Goal: Task Accomplishment & Management: Complete application form

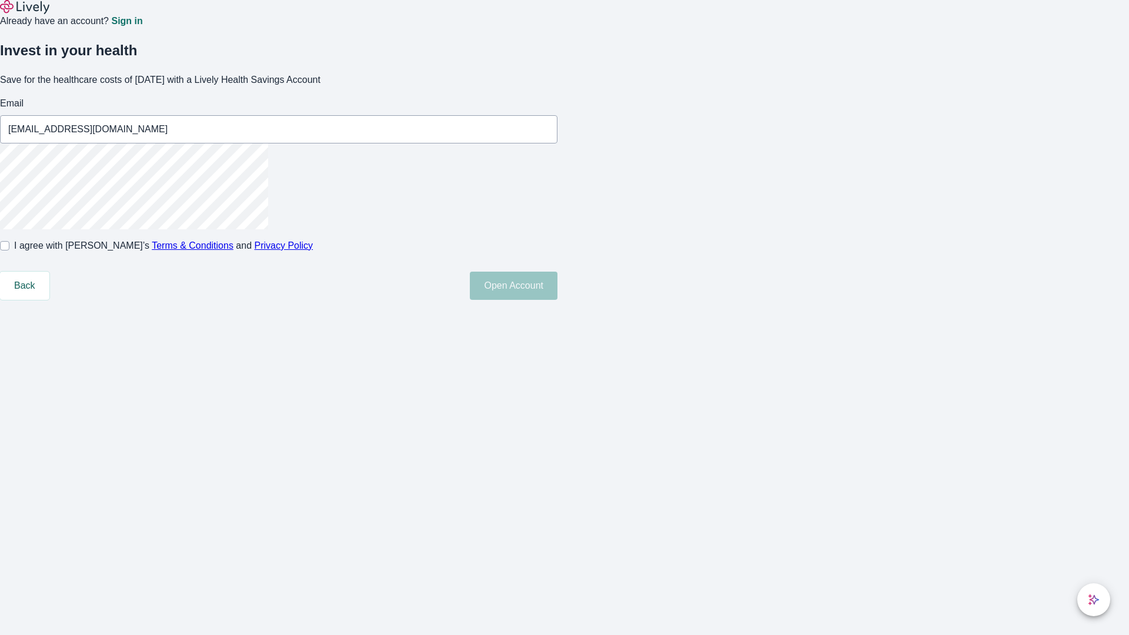
click at [9, 250] on input "I agree with Lively’s Terms & Conditions and Privacy Policy" at bounding box center [4, 245] width 9 height 9
checkbox input "true"
click at [557, 300] on button "Open Account" at bounding box center [514, 286] width 88 height 28
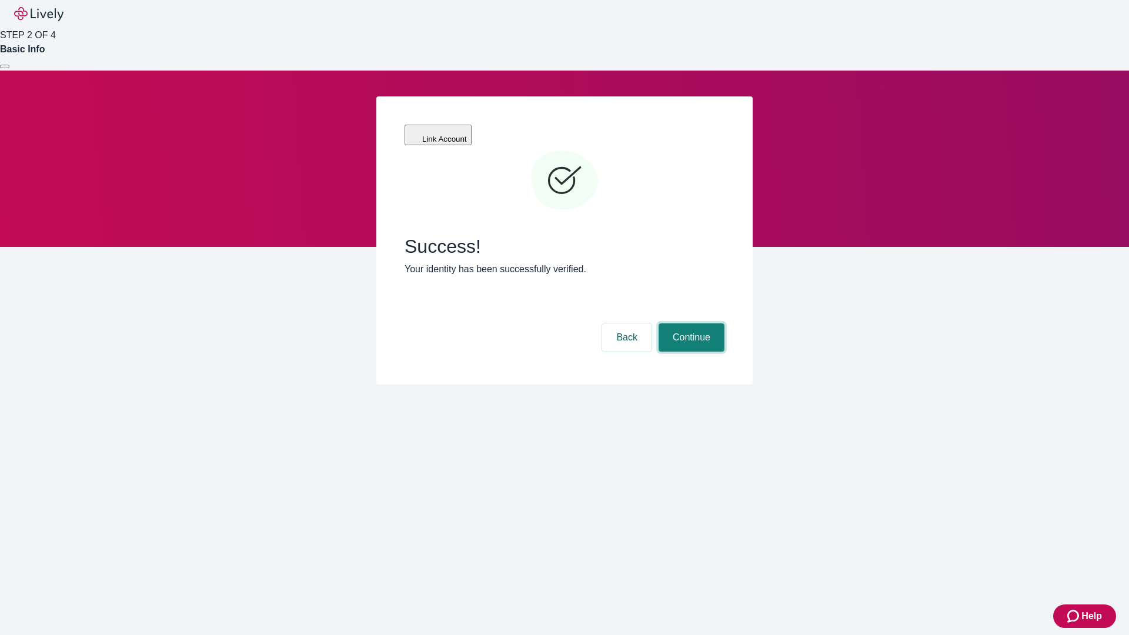
click at [690, 323] on button "Continue" at bounding box center [692, 337] width 66 height 28
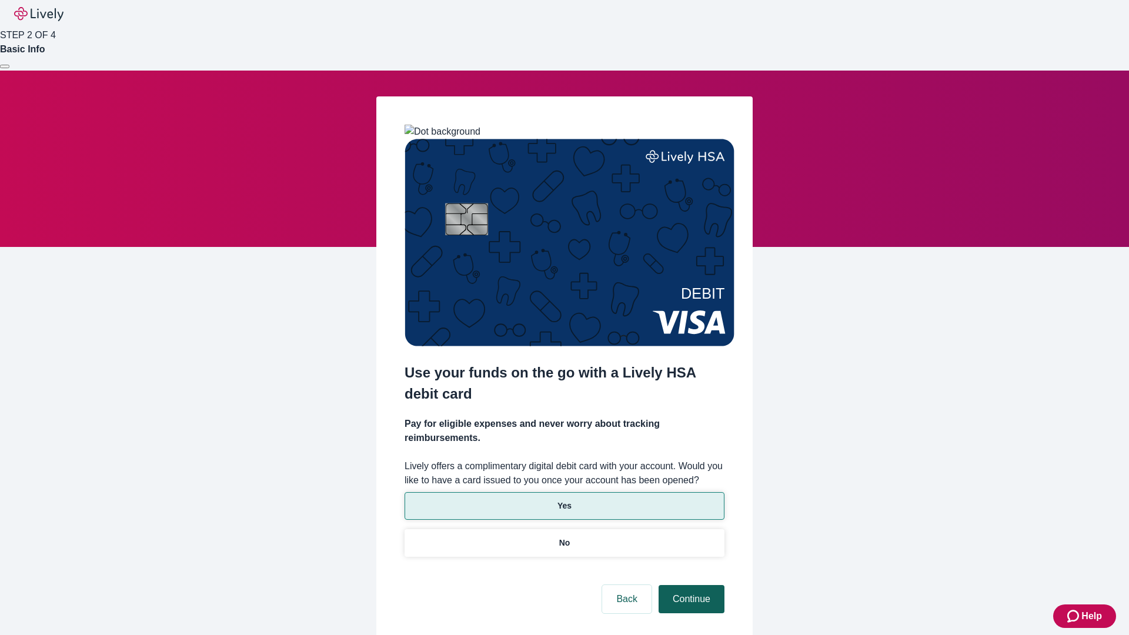
click at [564, 537] on p "No" at bounding box center [564, 543] width 11 height 12
click at [690, 585] on button "Continue" at bounding box center [692, 599] width 66 height 28
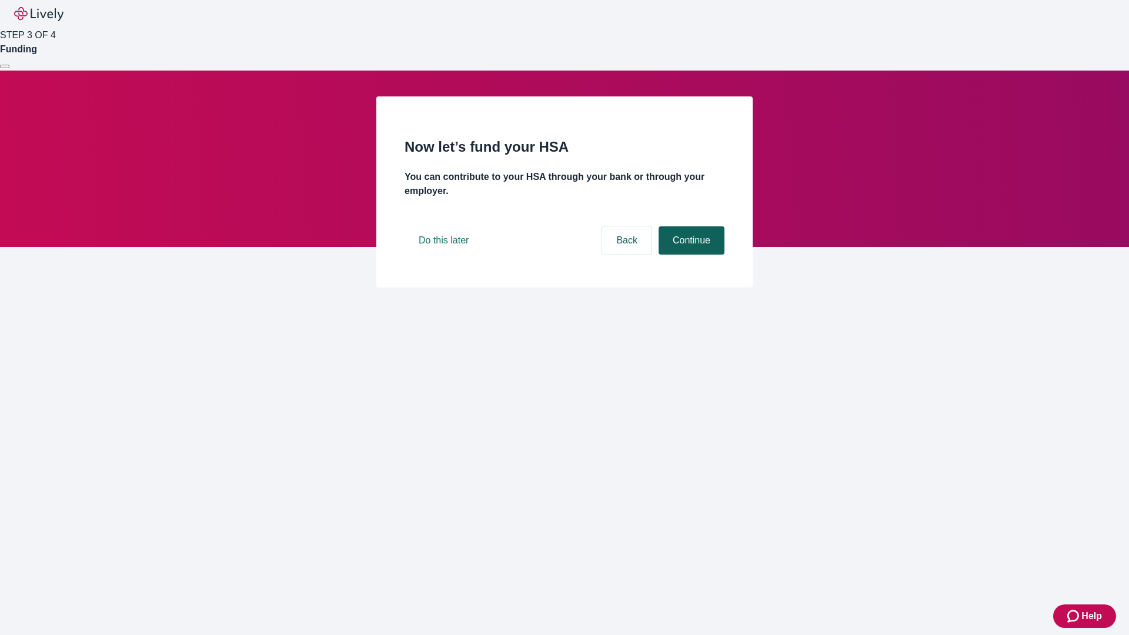
click at [690, 255] on button "Continue" at bounding box center [692, 240] width 66 height 28
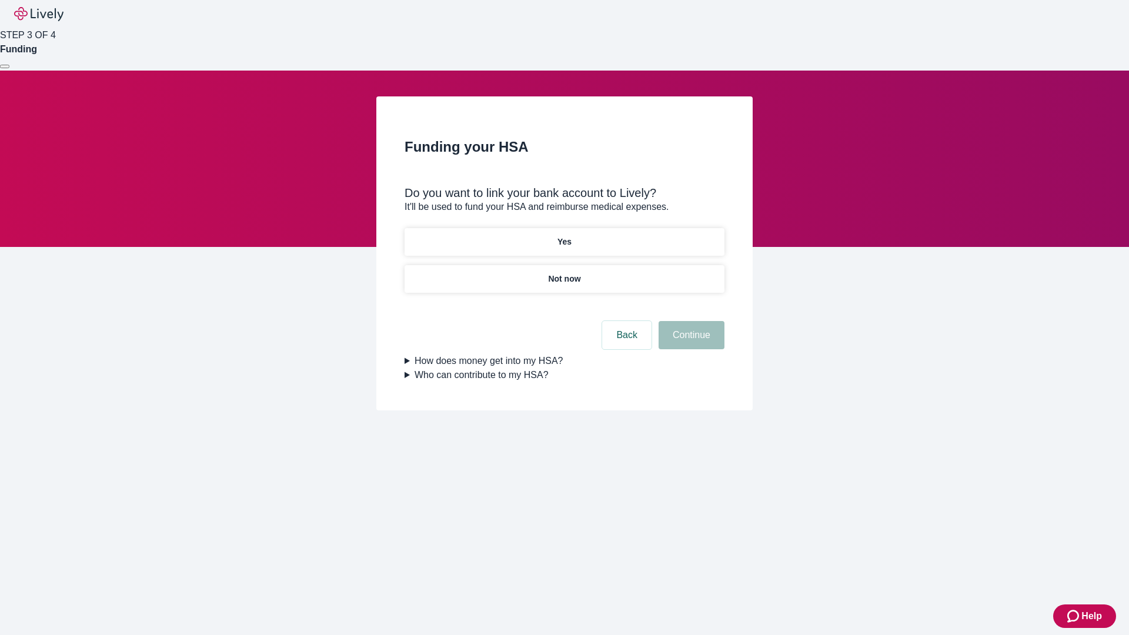
click at [564, 236] on p "Yes" at bounding box center [564, 242] width 14 height 12
click at [690, 321] on button "Continue" at bounding box center [692, 335] width 66 height 28
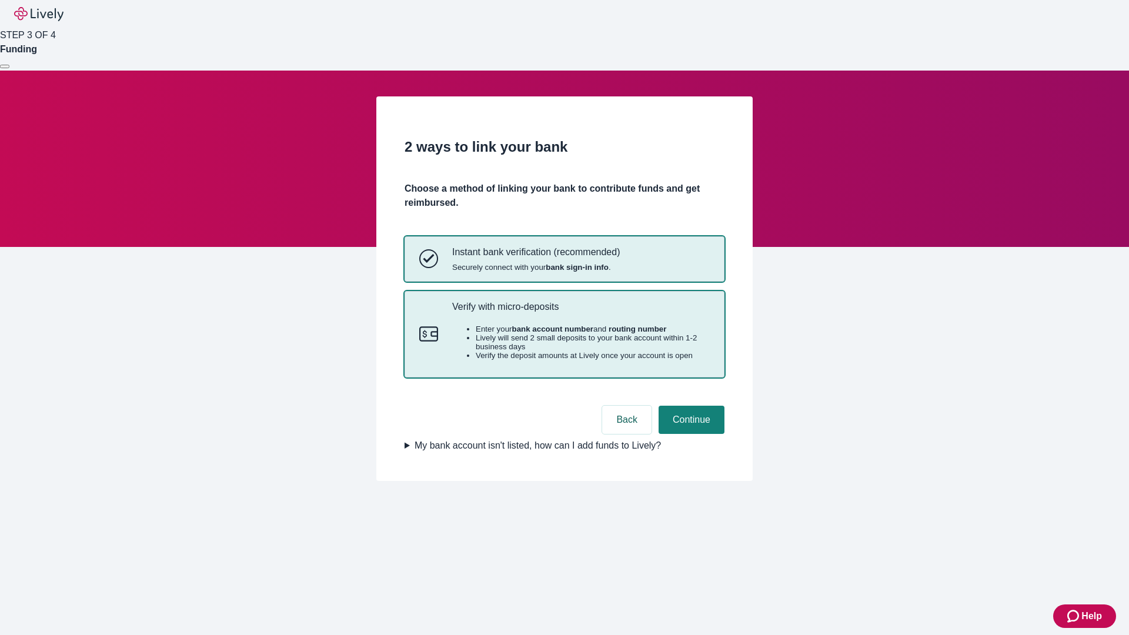
click at [580, 312] on p "Verify with micro-deposits" at bounding box center [581, 306] width 258 height 11
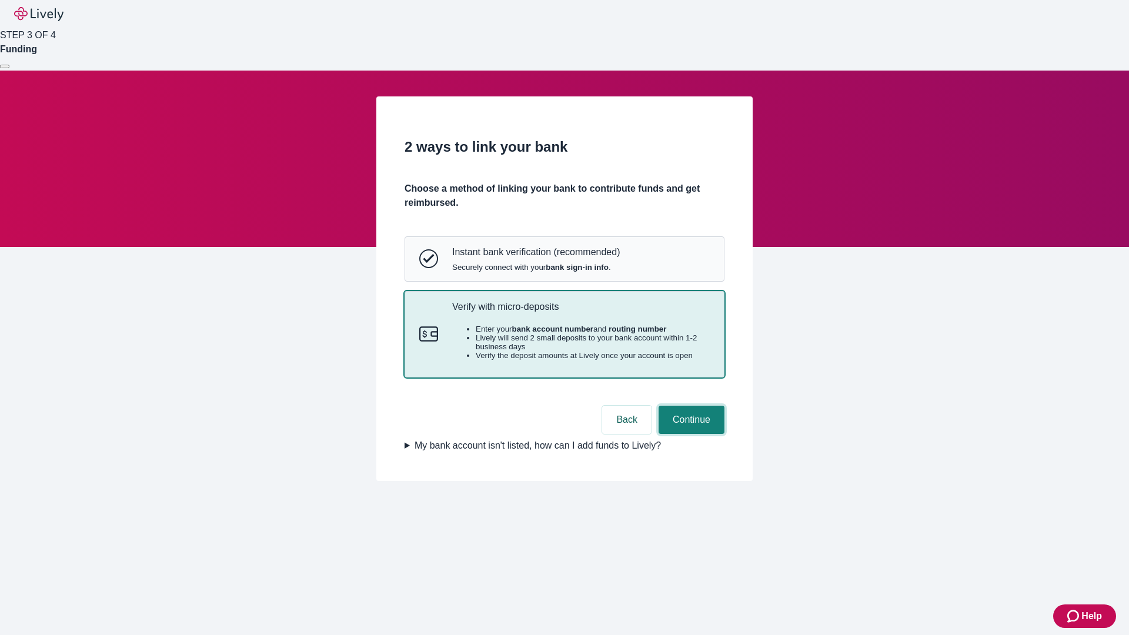
click at [690, 434] on button "Continue" at bounding box center [692, 420] width 66 height 28
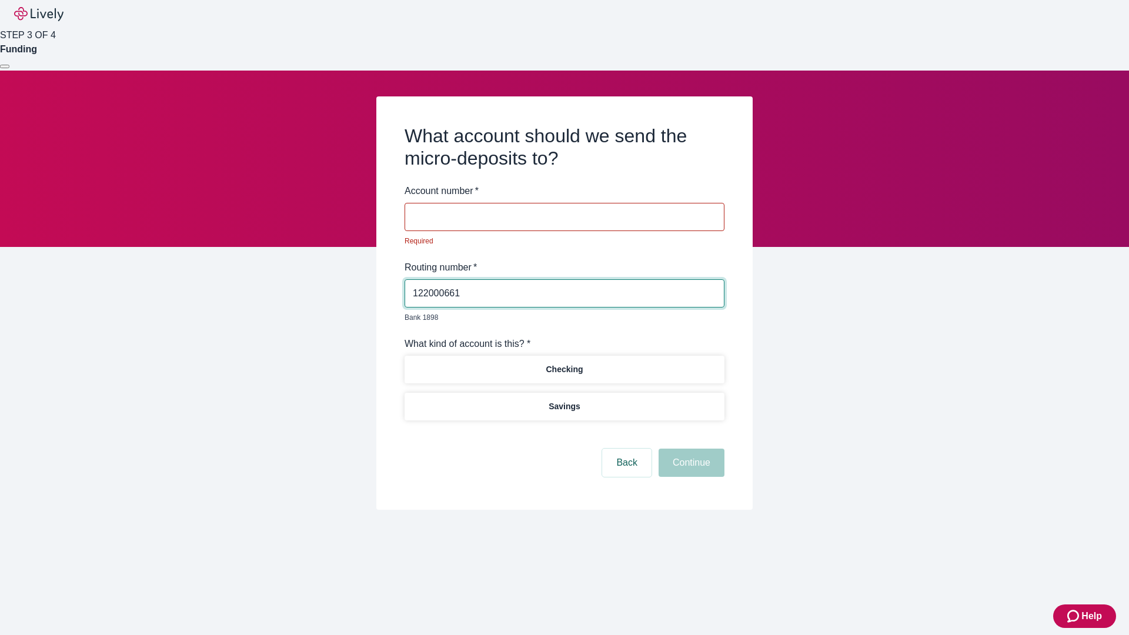
type input "122000661"
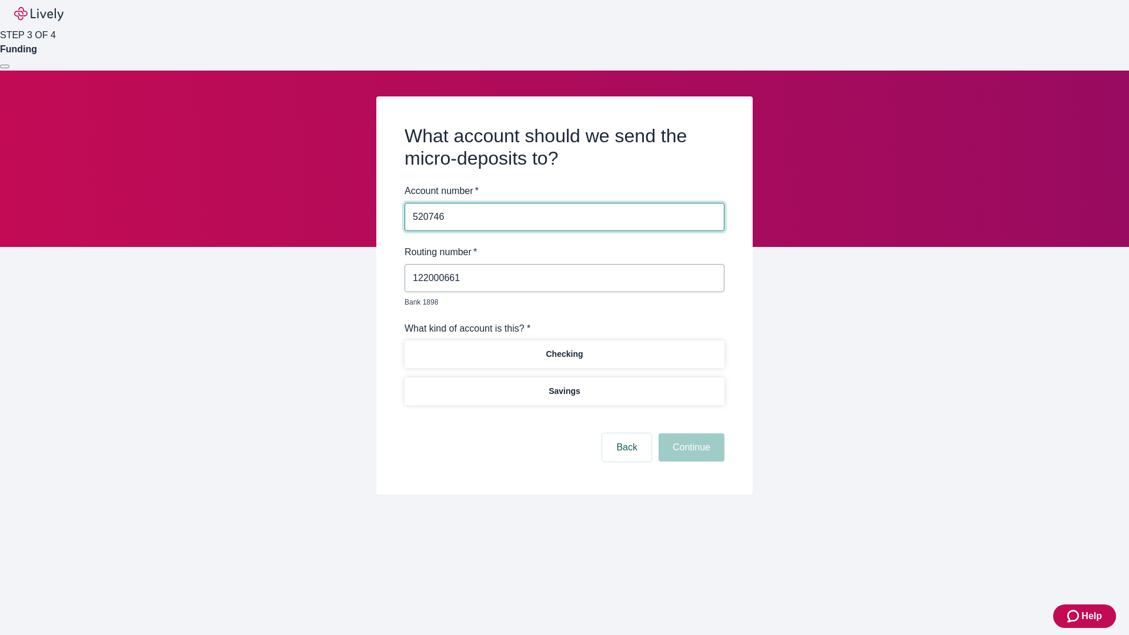
type input "520746"
